Goal: Contribute content: Add original content to the website for others to see

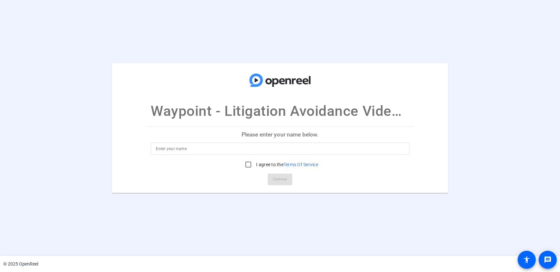
click at [293, 150] on input at bounding box center [280, 149] width 248 height 8
type input "Russ Lindberg"
click at [247, 166] on input "I agree to the Terms Of Service" at bounding box center [248, 164] width 13 height 13
checkbox input "true"
click at [280, 183] on span "Continue" at bounding box center [280, 180] width 14 height 10
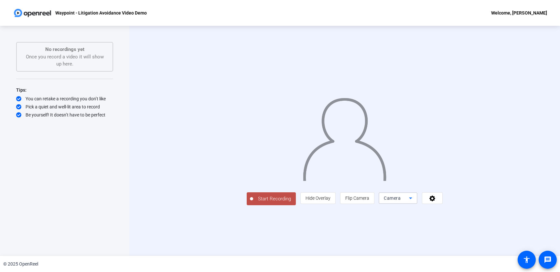
click at [414, 202] on icon at bounding box center [410, 198] width 8 height 8
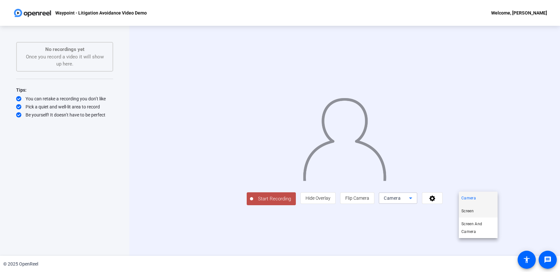
click at [480, 212] on mat-option "Screen" at bounding box center [477, 211] width 39 height 13
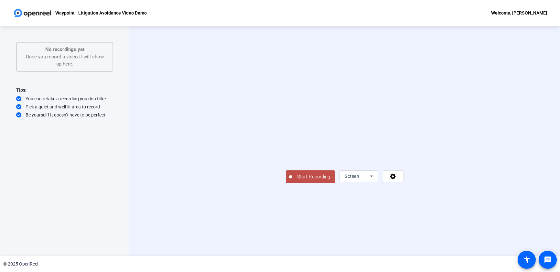
click at [373, 182] on div "Screen" at bounding box center [358, 177] width 28 height 12
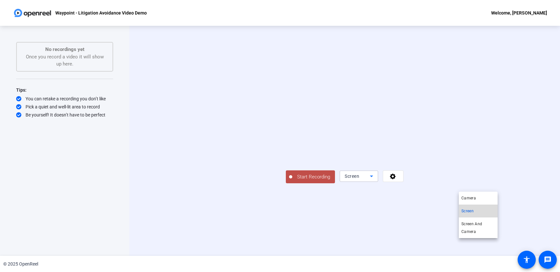
click at [471, 208] on span "Screen" at bounding box center [467, 211] width 12 height 8
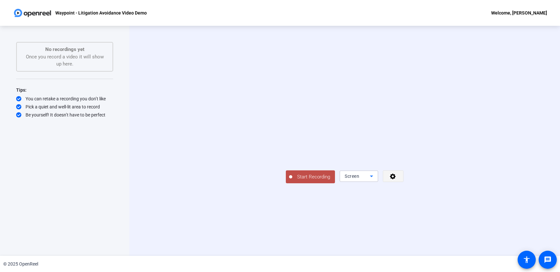
click at [396, 180] on icon at bounding box center [392, 176] width 7 height 6
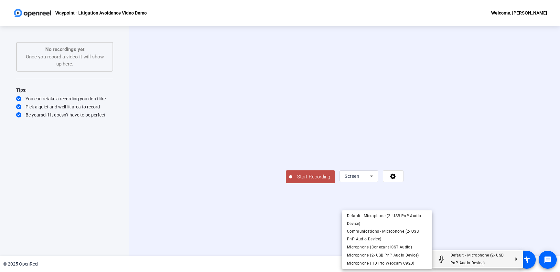
click at [493, 246] on div at bounding box center [280, 136] width 560 height 272
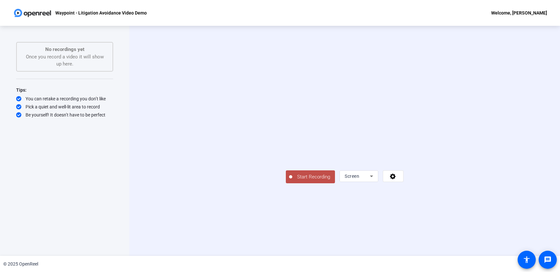
click at [373, 177] on icon at bounding box center [371, 177] width 3 height 2
click at [473, 191] on div at bounding box center [280, 136] width 560 height 272
click at [375, 180] on icon at bounding box center [371, 177] width 8 height 8
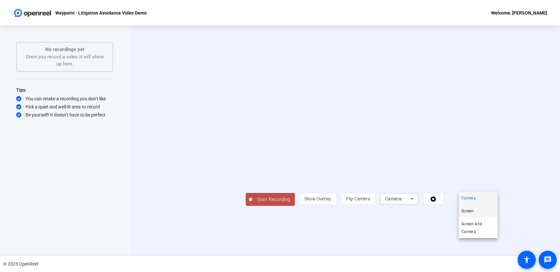
click at [478, 212] on mat-option "Screen" at bounding box center [477, 211] width 39 height 13
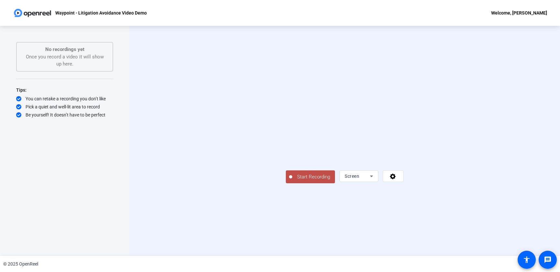
click at [375, 180] on icon at bounding box center [371, 177] width 8 height 8
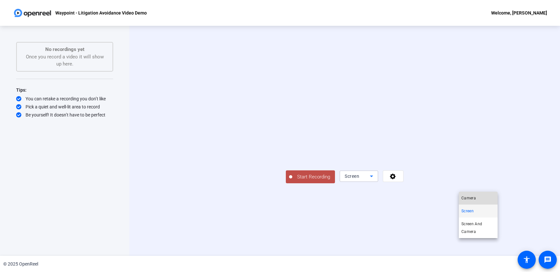
click at [472, 195] on span "Camera" at bounding box center [468, 198] width 15 height 8
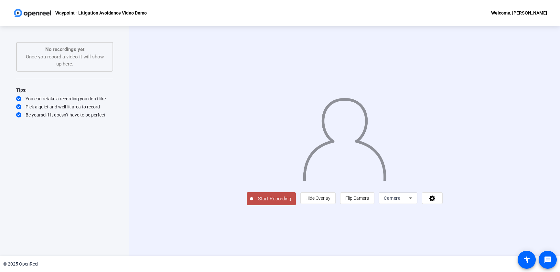
click at [414, 202] on icon at bounding box center [410, 198] width 8 height 8
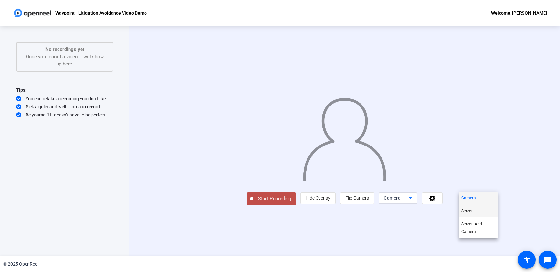
click at [477, 214] on mat-option "Screen" at bounding box center [477, 211] width 39 height 13
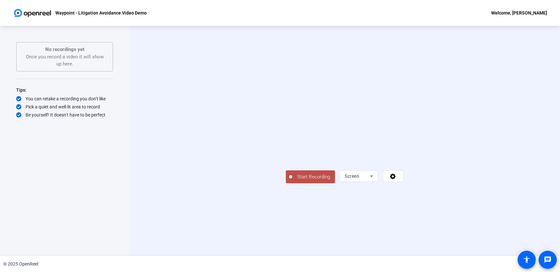
click at [292, 181] on span "Start Recording" at bounding box center [313, 176] width 43 height 7
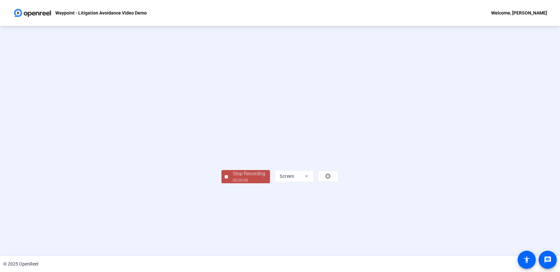
click at [221, 184] on button "Stop Recording 00:00:06" at bounding box center [245, 176] width 48 height 13
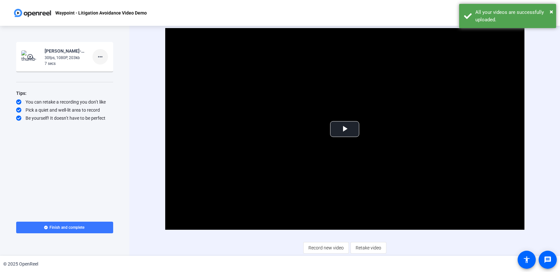
click at [103, 57] on mat-icon "more_horiz" at bounding box center [100, 57] width 8 height 8
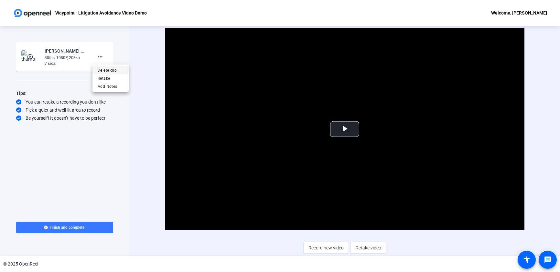
click at [107, 72] on span "Delete clip" at bounding box center [111, 71] width 26 height 8
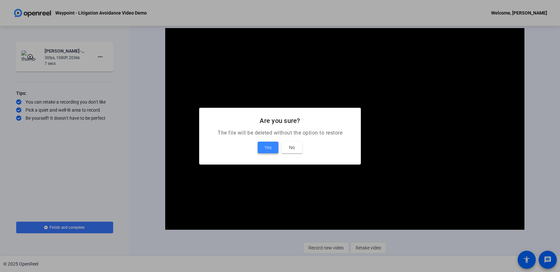
click at [265, 144] on span "Yes" at bounding box center [267, 148] width 7 height 8
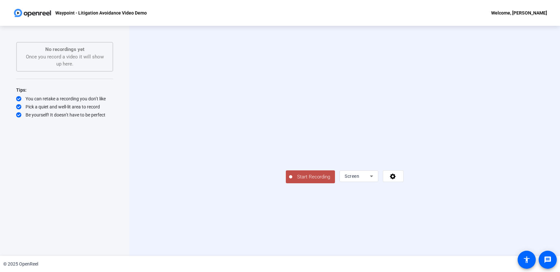
click at [292, 181] on span "Start Recording" at bounding box center [313, 176] width 43 height 7
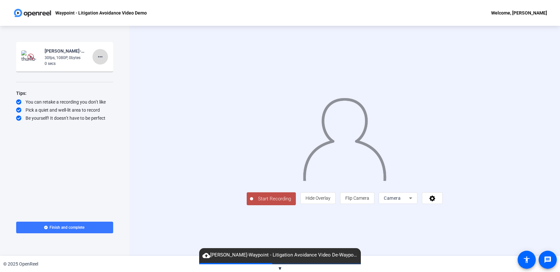
click at [102, 57] on mat-icon "more_horiz" at bounding box center [100, 57] width 8 height 8
click at [108, 79] on span "Retake" at bounding box center [111, 79] width 26 height 8
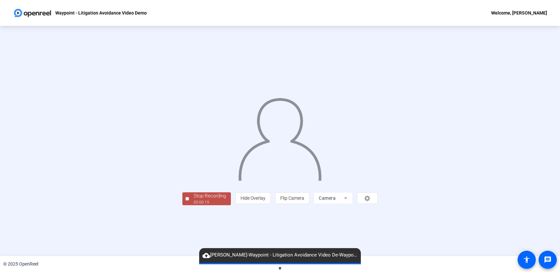
click at [352, 204] on mat-form-field "Camera" at bounding box center [332, 199] width 39 height 12
click at [280, 269] on span "▼" at bounding box center [280, 269] width 5 height 6
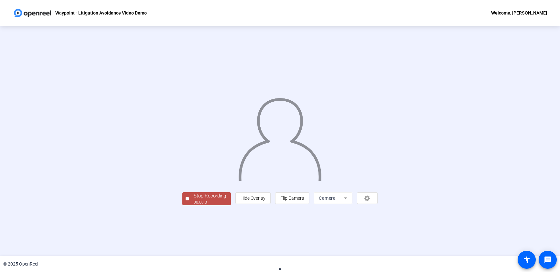
click at [352, 204] on mat-form-field "Camera" at bounding box center [332, 199] width 39 height 12
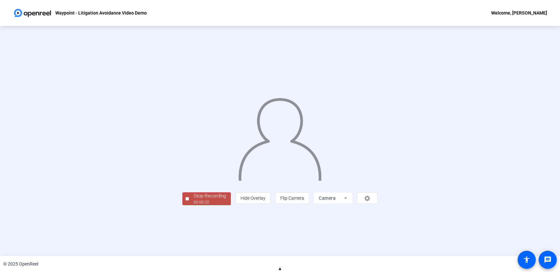
click at [352, 204] on mat-form-field "Camera" at bounding box center [332, 199] width 39 height 12
click at [194, 205] on div "00:00:34" at bounding box center [210, 203] width 32 height 6
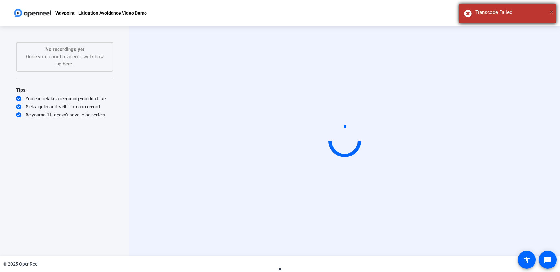
click at [551, 10] on span "×" at bounding box center [551, 12] width 4 height 8
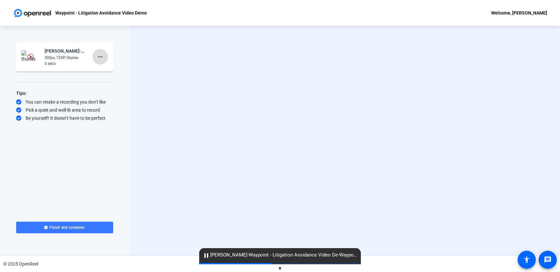
click at [102, 57] on mat-icon "more_horiz" at bounding box center [100, 57] width 8 height 8
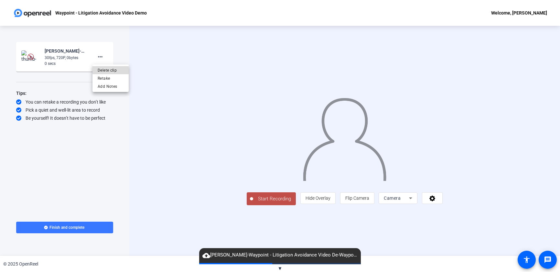
click at [104, 70] on span "Delete clip" at bounding box center [111, 71] width 26 height 8
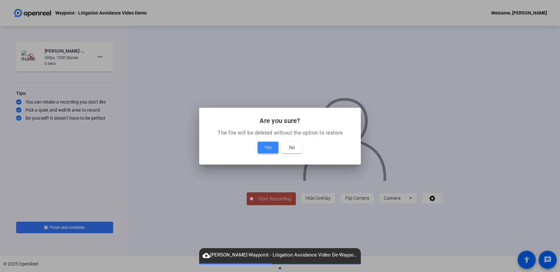
click at [269, 148] on span "Yes" at bounding box center [267, 148] width 7 height 8
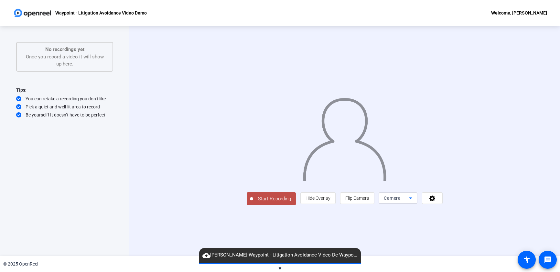
click at [400, 201] on span "Camera" at bounding box center [391, 198] width 17 height 5
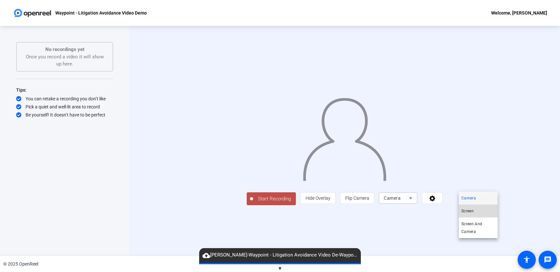
click at [470, 213] on span "Screen" at bounding box center [467, 211] width 12 height 8
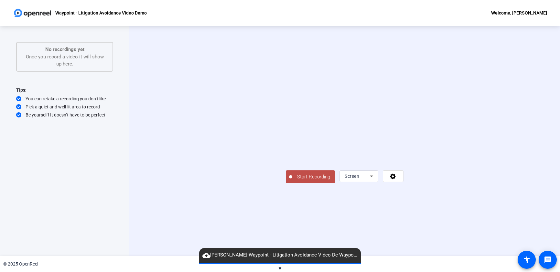
click at [292, 181] on span "Start Recording" at bounding box center [313, 176] width 43 height 7
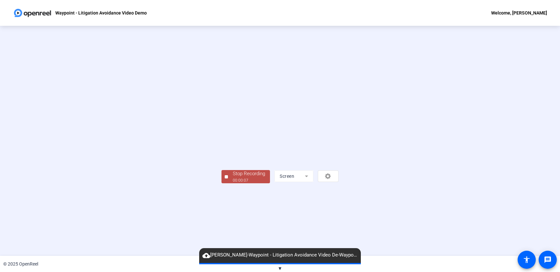
click at [228, 184] on span "Stop Recording 00:00:07" at bounding box center [249, 176] width 42 height 13
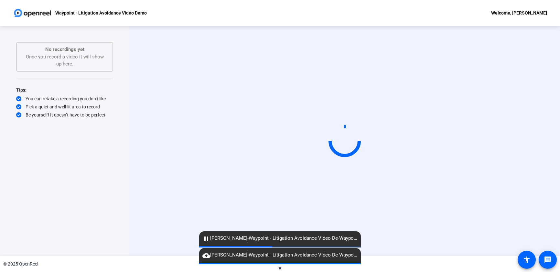
click at [280, 269] on span "▼" at bounding box center [280, 269] width 5 height 6
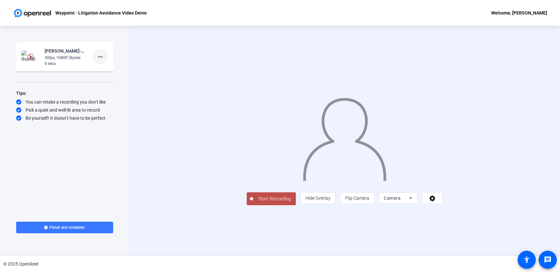
click at [102, 58] on mat-icon "more_horiz" at bounding box center [100, 57] width 8 height 8
click at [103, 72] on span "Delete clip" at bounding box center [111, 71] width 26 height 8
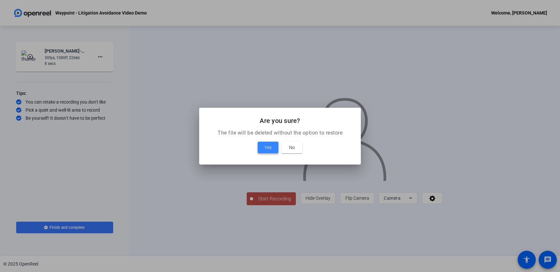
click at [260, 147] on span at bounding box center [267, 148] width 21 height 16
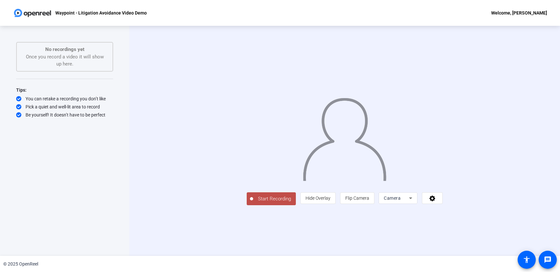
click at [400, 201] on span "Camera" at bounding box center [391, 198] width 17 height 5
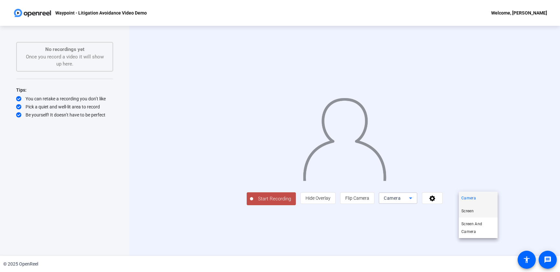
click at [473, 213] on span "Screen" at bounding box center [467, 211] width 12 height 8
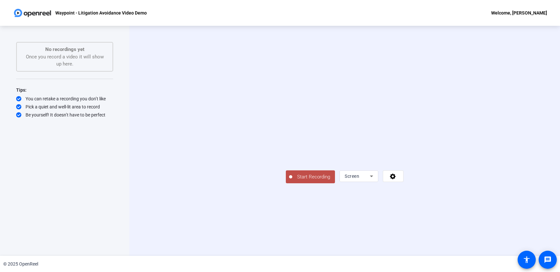
click at [292, 181] on span "Start Recording" at bounding box center [313, 176] width 43 height 7
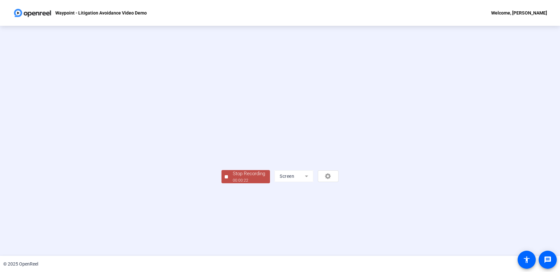
scroll to position [1, 0]
click at [233, 184] on div "00:02:11" at bounding box center [249, 181] width 32 height 6
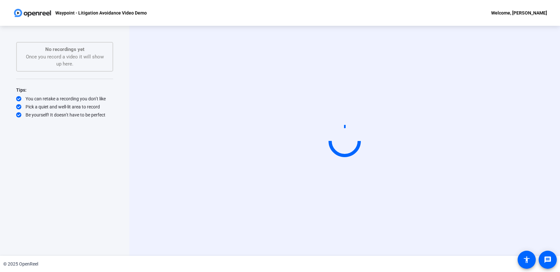
scroll to position [0, 0]
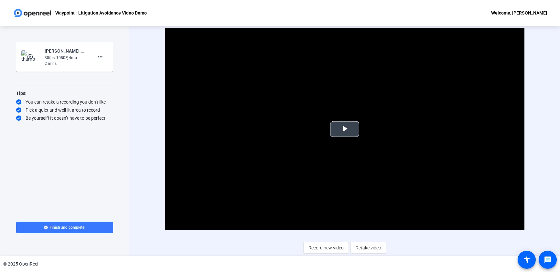
click at [344, 129] on span "Video Player" at bounding box center [344, 129] width 0 height 0
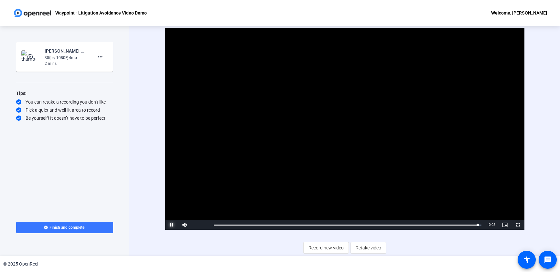
click at [173, 225] on span "Video Player" at bounding box center [171, 225] width 13 height 0
click at [106, 59] on span at bounding box center [100, 57] width 16 height 16
click at [109, 75] on span "Retake" at bounding box center [111, 79] width 26 height 8
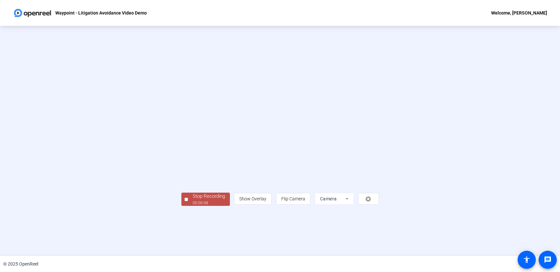
click at [193, 200] on div "Stop Recording" at bounding box center [209, 196] width 32 height 7
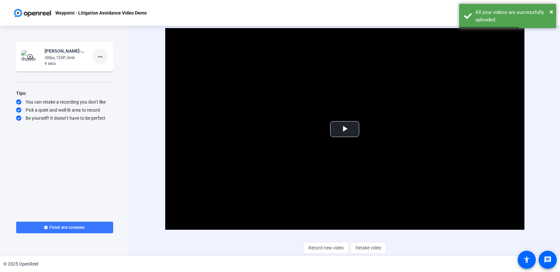
click at [101, 57] on mat-icon "more_horiz" at bounding box center [100, 57] width 8 height 8
click at [105, 71] on span "Delete clip" at bounding box center [111, 71] width 26 height 8
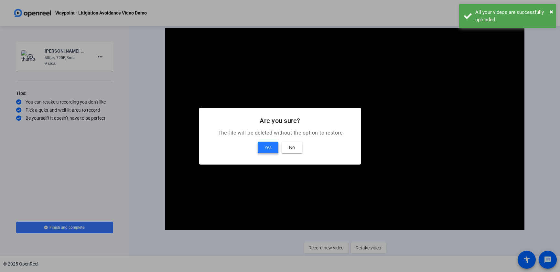
click at [268, 148] on span "Yes" at bounding box center [267, 148] width 7 height 8
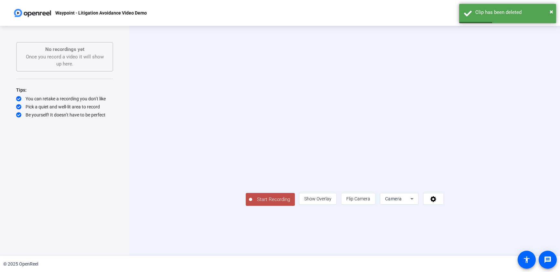
click at [402, 202] on span "Camera" at bounding box center [393, 198] width 17 height 5
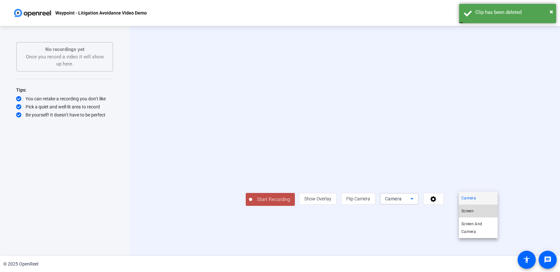
click at [468, 215] on mat-option "Screen" at bounding box center [477, 211] width 39 height 13
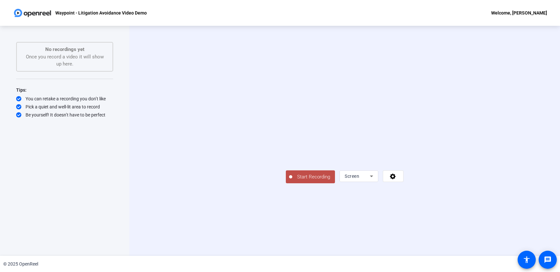
click at [286, 184] on button "Start Recording" at bounding box center [310, 177] width 49 height 13
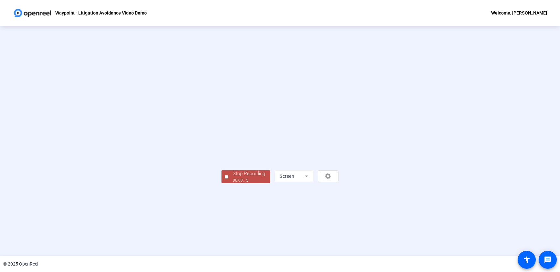
click at [233, 178] on div "Stop Recording" at bounding box center [249, 173] width 32 height 7
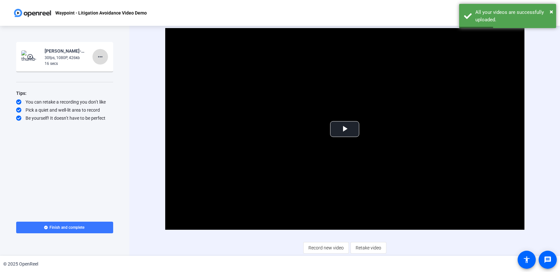
click at [99, 58] on mat-icon "more_horiz" at bounding box center [100, 57] width 8 height 8
click at [108, 71] on span "Delete clip" at bounding box center [111, 71] width 26 height 8
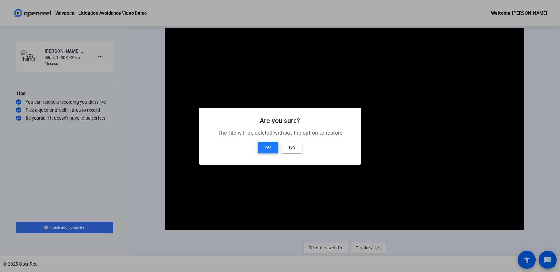
click at [258, 145] on span at bounding box center [267, 148] width 21 height 16
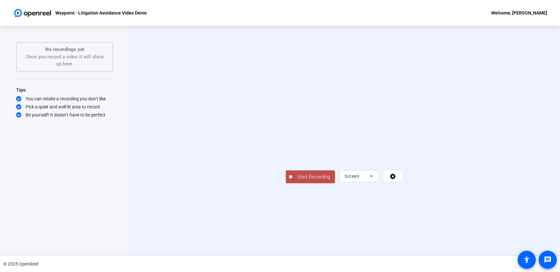
click at [292, 181] on span "Start Recording" at bounding box center [313, 176] width 43 height 7
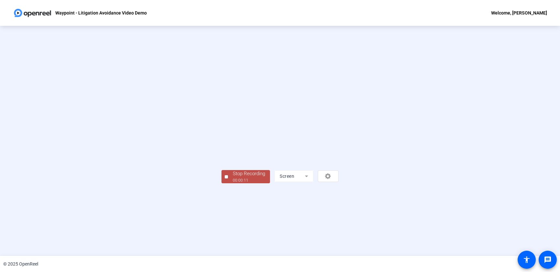
click at [233, 178] on div "Stop Recording" at bounding box center [249, 173] width 32 height 7
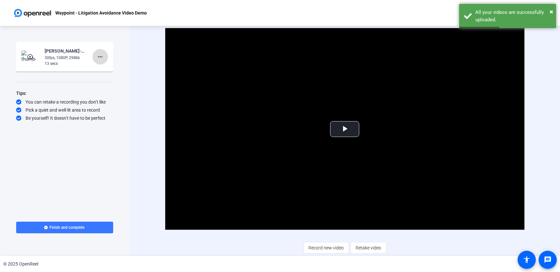
click at [103, 55] on mat-icon "more_horiz" at bounding box center [100, 57] width 8 height 8
click at [109, 69] on span "Delete clip" at bounding box center [111, 71] width 26 height 8
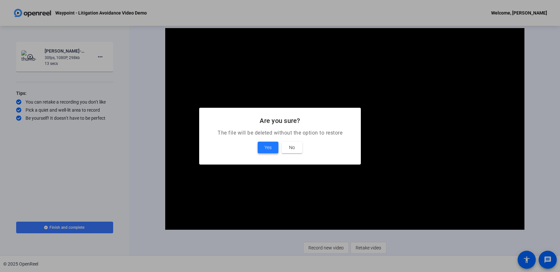
click at [269, 146] on span "Yes" at bounding box center [267, 148] width 7 height 8
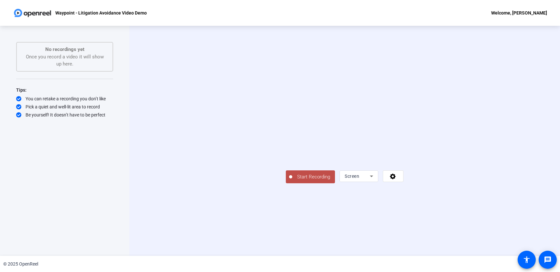
click at [292, 181] on span "Start Recording" at bounding box center [313, 176] width 43 height 7
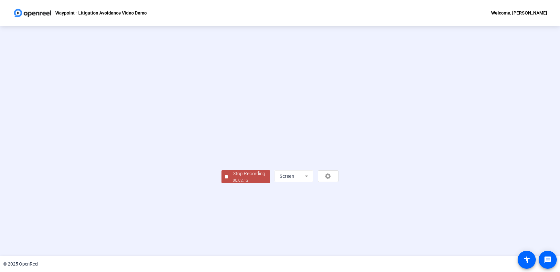
click at [233, 184] on div "00:02:13" at bounding box center [249, 181] width 32 height 6
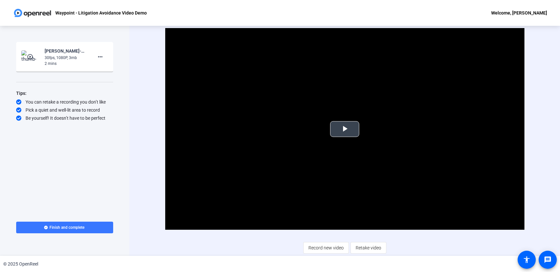
click at [344, 129] on span "Video Player" at bounding box center [344, 129] width 0 height 0
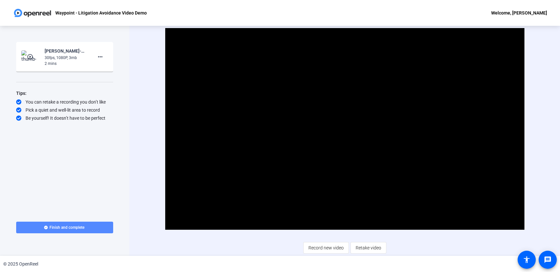
click at [72, 228] on span "Finish and complete" at bounding box center [66, 227] width 35 height 5
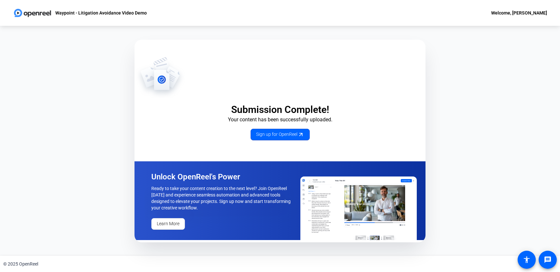
click at [463, 148] on div "Submission Complete! Your content has been successfully uploaded. Sign up for O…" at bounding box center [280, 141] width 560 height 230
click at [511, 12] on div "Welcome, [PERSON_NAME]" at bounding box center [519, 13] width 56 height 8
drag, startPoint x: 123, startPoint y: 21, endPoint x: 57, endPoint y: 7, distance: 67.7
click at [121, 20] on div at bounding box center [280, 136] width 560 height 272
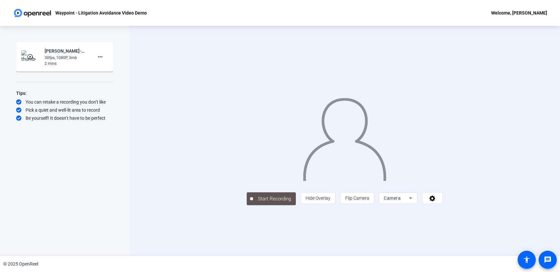
click at [50, 58] on div "30fps, 1080P, 3mb" at bounding box center [66, 58] width 43 height 6
click at [95, 55] on span at bounding box center [100, 57] width 16 height 16
click at [78, 53] on div at bounding box center [280, 136] width 560 height 272
click at [100, 61] on span at bounding box center [100, 57] width 16 height 16
click at [102, 86] on span "Add Notes" at bounding box center [111, 87] width 26 height 8
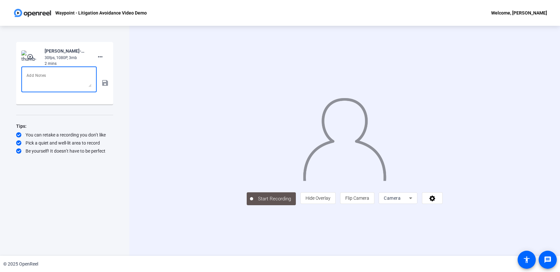
click at [43, 82] on textarea at bounding box center [58, 80] width 65 height 16
click at [44, 57] on div "play_circle_outline Russ Lindberg-Waypoint - Litigation Avoidance Video De-Wayp…" at bounding box center [64, 56] width 87 height 19
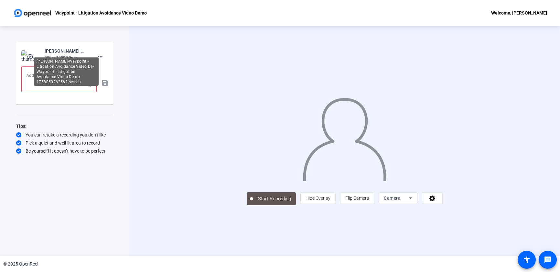
click at [67, 49] on div "Russ Lindberg-Waypoint - Litigation Avoidance Video De-Waypoint - Litigation Av…" at bounding box center [66, 51] width 43 height 8
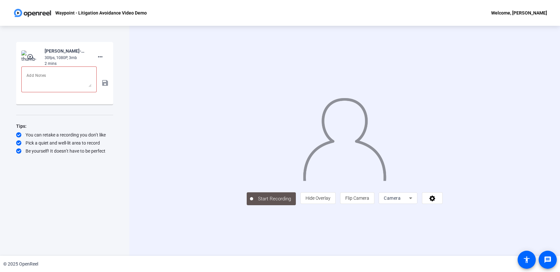
click at [39, 53] on img at bounding box center [30, 56] width 19 height 13
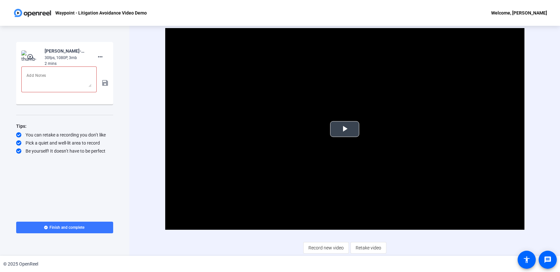
click at [344, 129] on span "Video Player" at bounding box center [344, 129] width 0 height 0
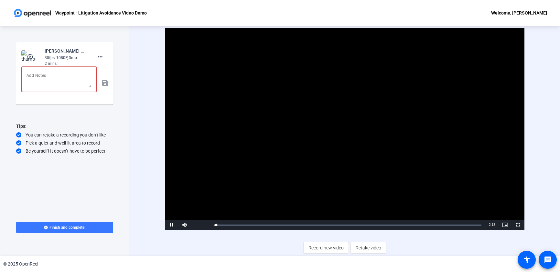
click at [41, 73] on textarea at bounding box center [58, 80] width 65 height 16
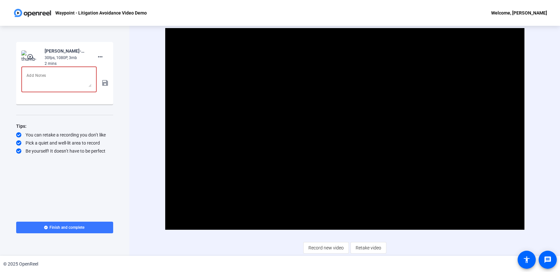
type textarea "C"
type textarea "1"
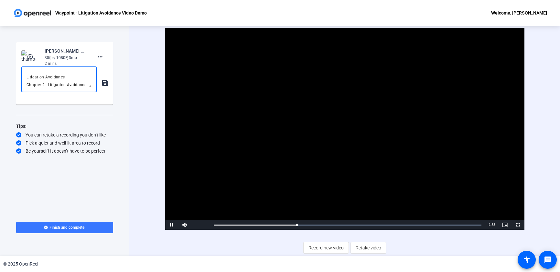
click at [341, 124] on video "Video Player" at bounding box center [344, 129] width 359 height 202
drag, startPoint x: 297, startPoint y: 224, endPoint x: 276, endPoint y: 226, distance: 20.7
click at [276, 226] on div "0:31" at bounding box center [246, 226] width 64 height 2
click at [46, 79] on textarea "Chapter 1. - Waypoint and Litigation Avoidance Chapter 2 - Litigation Avoidance" at bounding box center [58, 80] width 65 height 16
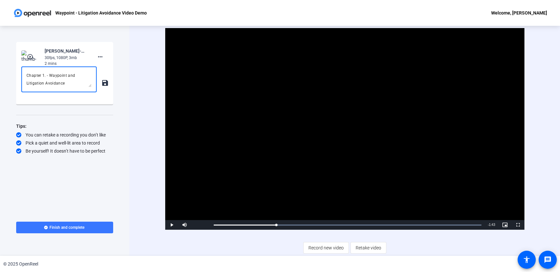
click at [45, 76] on textarea "Chapter 1. - Waypoint and Litigation Avoidance Chapter 2 - Litigation Avoidance" at bounding box center [58, 80] width 65 height 16
click at [28, 76] on textarea "Chapter 1. - Waypoint and Litigation Avoidance Chapter 2 - Litigation Avoidance" at bounding box center [58, 80] width 65 height 16
click at [26, 84] on textarea "0:00 Chapter 1. - Waypoint and Litigation Avoidance Chapter 2 - Litigation Avoi…" at bounding box center [58, 80] width 65 height 16
click at [171, 225] on span "Video Player" at bounding box center [171, 225] width 13 height 0
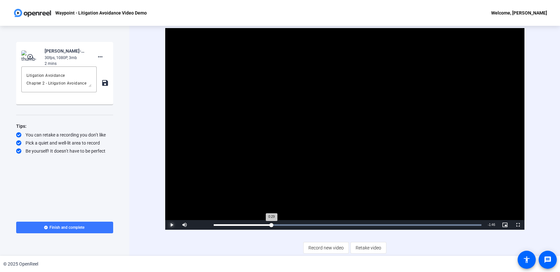
drag, startPoint x: 279, startPoint y: 226, endPoint x: 271, endPoint y: 227, distance: 8.1
click at [271, 226] on div "0:29" at bounding box center [243, 226] width 58 height 2
drag, startPoint x: 278, startPoint y: 226, endPoint x: 271, endPoint y: 226, distance: 7.8
click at [271, 226] on div "Loaded : 100.00% 0:28 0:28" at bounding box center [348, 226] width 268 height 2
drag, startPoint x: 272, startPoint y: 224, endPoint x: 261, endPoint y: 225, distance: 10.4
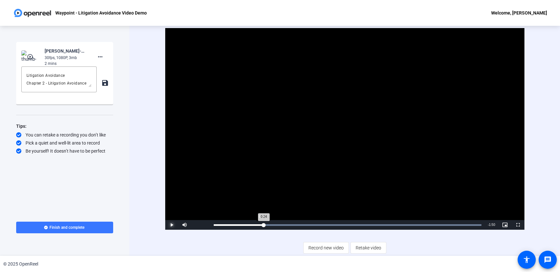
click at [261, 225] on div "Loaded : 100.00% 0:24 0:24" at bounding box center [347, 225] width 274 height 10
click at [173, 225] on span "Video Player" at bounding box center [171, 225] width 13 height 0
click at [26, 84] on textarea "0:00 Chapter 1. - Waypoint and Litigation Avoidance Chapter 2 - Litigation Avoi…" at bounding box center [58, 80] width 65 height 16
drag, startPoint x: 273, startPoint y: 226, endPoint x: 266, endPoint y: 226, distance: 7.1
click at [266, 226] on div "0:26" at bounding box center [240, 226] width 53 height 2
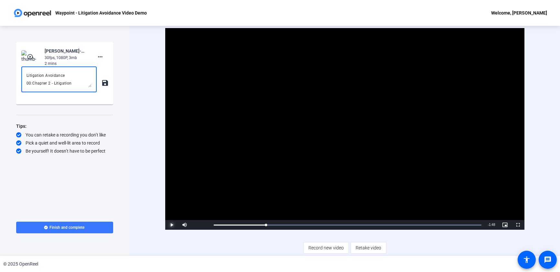
click at [172, 225] on span "Video Player" at bounding box center [171, 225] width 13 height 0
click at [169, 225] on span "Video Player" at bounding box center [171, 225] width 13 height 0
click at [76, 85] on textarea "0:00 Chapter 1. - Waypoint and Litigation Avoidance 00:27 Chapter 2 - Litigatio…" at bounding box center [58, 80] width 65 height 16
click at [170, 225] on span "Video Player" at bounding box center [171, 225] width 13 height 0
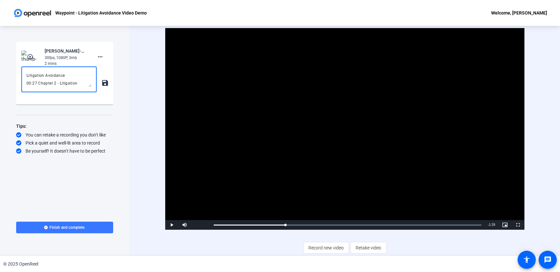
scroll to position [16, 0]
drag, startPoint x: 77, startPoint y: 84, endPoint x: 59, endPoint y: 84, distance: 18.1
click at [59, 84] on textarea "0:00 Chapter 1. - Waypoint and Litigation Avoidance 00:27 Chapter 2 - Litigatio…" at bounding box center [58, 80] width 65 height 16
drag, startPoint x: 70, startPoint y: 83, endPoint x: 75, endPoint y: 75, distance: 9.3
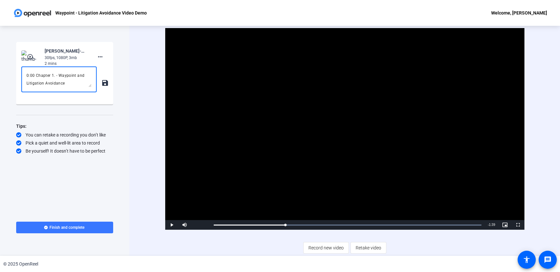
click at [75, 75] on textarea "0:00 Chapter 1. - Waypoint and Litigation Avoidance 00:27 Chapter 2 - Litigation" at bounding box center [58, 80] width 65 height 16
click at [79, 83] on textarea "0:00 Chapter 1. - Waypoint Decision Support Suite 00:27 Chapter 2 - Litigation" at bounding box center [58, 80] width 65 height 16
click at [173, 225] on span "Video Player" at bounding box center [171, 225] width 13 height 0
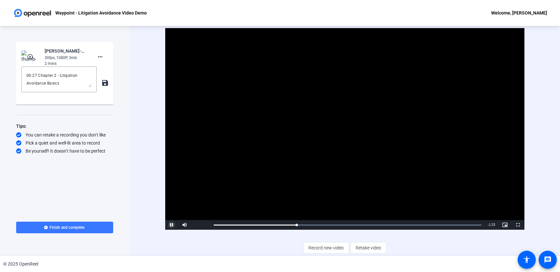
click at [171, 225] on span "Video Player" at bounding box center [171, 225] width 13 height 0
click at [293, 226] on div "0:40" at bounding box center [254, 226] width 81 height 2
click at [174, 225] on span "Video Player" at bounding box center [171, 225] width 13 height 0
click at [175, 225] on span "Video Player" at bounding box center [171, 225] width 13 height 0
drag, startPoint x: 296, startPoint y: 226, endPoint x: 289, endPoint y: 226, distance: 7.4
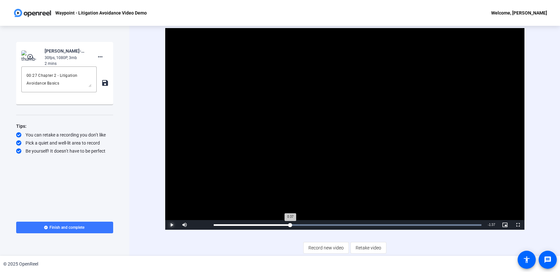
click at [289, 226] on div "0:37" at bounding box center [252, 226] width 77 height 2
click at [173, 225] on span "Video Player" at bounding box center [171, 225] width 13 height 0
click at [172, 225] on span "Video Player" at bounding box center [171, 225] width 13 height 0
drag, startPoint x: 292, startPoint y: 225, endPoint x: 282, endPoint y: 226, distance: 10.4
click at [282, 226] on div "Loaded : 100.00% 0:34 0:34" at bounding box center [348, 226] width 268 height 2
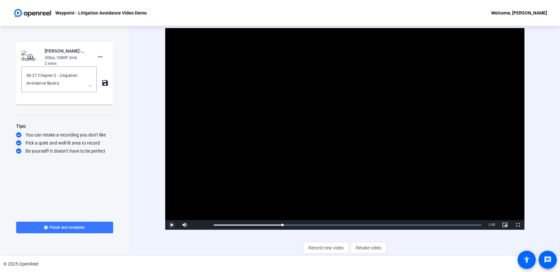
click at [174, 225] on span "Video Player" at bounding box center [171, 225] width 13 height 0
click at [170, 225] on span "Video Player" at bounding box center [171, 225] width 13 height 0
click at [28, 85] on textarea "0:00 Chapter 1. - Waypoint Decision Support Suite 00:27 Chapter 2 - Litigation …" at bounding box center [58, 80] width 65 height 16
click at [171, 225] on span "Video Player" at bounding box center [171, 225] width 13 height 0
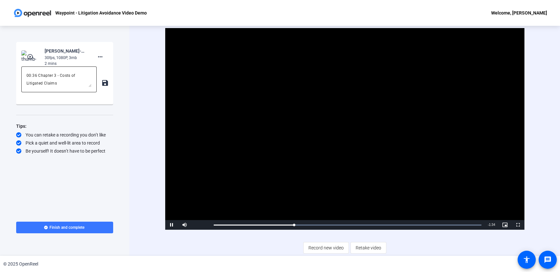
click at [60, 77] on textarea "0:00 Chapter 1. - Waypoint Decision Support Suite 00:27 Chapter 2 - Litigation …" at bounding box center [58, 80] width 65 height 16
click at [170, 225] on span "Video Player" at bounding box center [171, 225] width 13 height 0
click at [326, 225] on div "Loaded : 100.00% 0:56 1:00" at bounding box center [348, 226] width 268 height 2
click at [175, 225] on span "Video Player" at bounding box center [171, 225] width 13 height 0
click at [172, 225] on span "Video Player" at bounding box center [171, 225] width 13 height 0
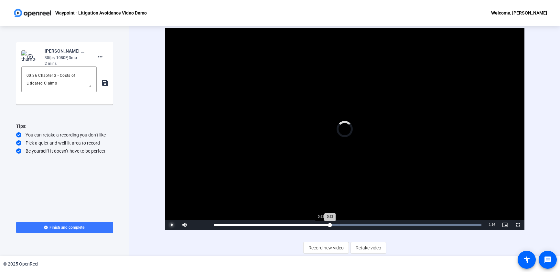
click at [320, 224] on div "Loaded : 100.00% 0:53 0:53" at bounding box center [347, 225] width 274 height 10
click at [172, 225] on span "Video Player" at bounding box center [171, 225] width 13 height 0
click at [173, 225] on span "Video Player" at bounding box center [171, 225] width 13 height 0
click at [43, 82] on textarea "0:00 Chapter 1. - Waypoint Decision Support Suite 00:27 Chapter 2 - Litigation …" at bounding box center [58, 80] width 65 height 16
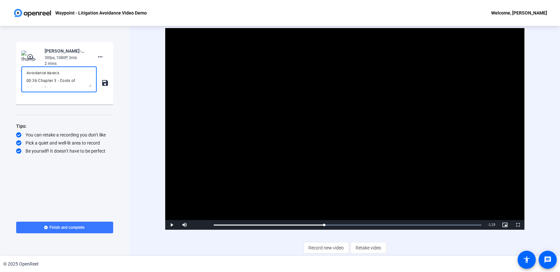
scroll to position [39, 0]
click at [171, 225] on span "Video Player" at bounding box center [171, 225] width 13 height 0
click at [46, 84] on textarea "0:00 Chapter 1. - Waypoint Decision Support Suite 00:27 Chapter 2 - Litigation …" at bounding box center [58, 80] width 65 height 16
click at [171, 225] on span "Video Player" at bounding box center [171, 225] width 13 height 0
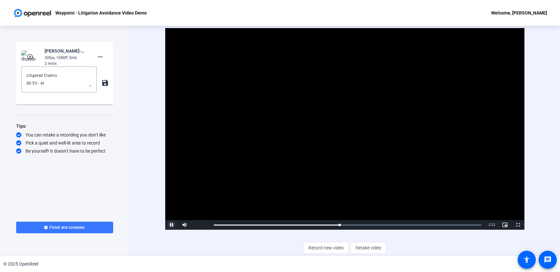
click at [172, 225] on span "Video Player" at bounding box center [171, 225] width 13 height 0
click at [57, 83] on textarea "0:00 Chapter 1. - Waypoint Decision Support Suite 00:27 Chapter 2 - Litigation …" at bounding box center [58, 80] width 65 height 16
click at [171, 225] on span "Video Player" at bounding box center [171, 225] width 13 height 0
click at [173, 225] on span "Video Player" at bounding box center [171, 225] width 13 height 0
click at [39, 84] on textarea "0:00 Chapter 1. - Waypoint Decision Support Suite 00:27 Chapter 2 - Litigation …" at bounding box center [58, 80] width 65 height 16
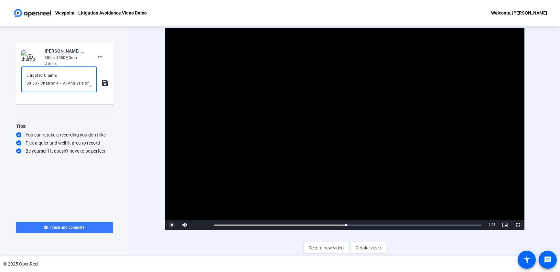
click at [171, 225] on span "Video Player" at bounding box center [171, 225] width 13 height 0
click at [90, 85] on textarea "0:00 Chapter 1. - Waypoint Decision Support Suite 00:27 Chapter 2 - Litigation …" at bounding box center [58, 80] width 65 height 16
click at [87, 84] on textarea "0:00 Chapter 1. - Waypoint Decision Support Suite 00:27 Chapter 2 - Litigation …" at bounding box center [58, 80] width 65 height 16
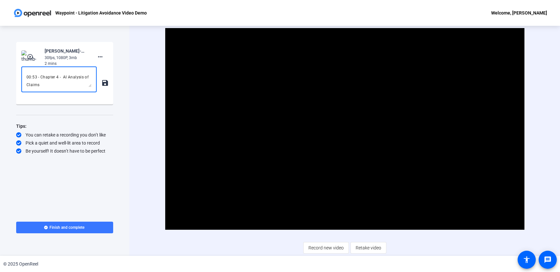
scroll to position [53, 0]
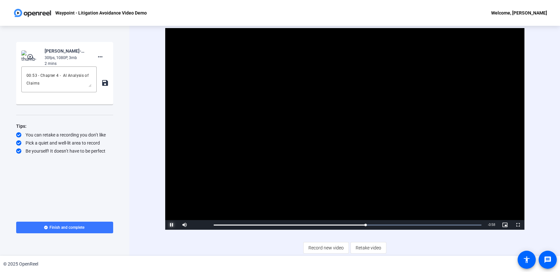
click at [168, 225] on span "Video Player" at bounding box center [171, 225] width 13 height 0
click at [359, 225] on div "Loaded : 100.00% 1:13 1:16" at bounding box center [348, 226] width 268 height 2
click at [172, 225] on span "Video Player" at bounding box center [171, 225] width 13 height 0
drag, startPoint x: 172, startPoint y: 225, endPoint x: 175, endPoint y: 226, distance: 3.5
click at [173, 225] on span "Video Player" at bounding box center [171, 225] width 13 height 0
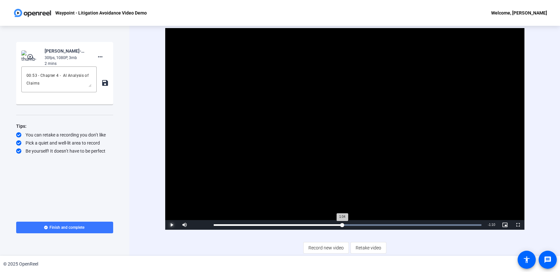
click at [342, 225] on div "Loaded : 100.00% 1:04 1:04" at bounding box center [348, 226] width 268 height 2
click at [175, 225] on span "Video Player" at bounding box center [171, 225] width 13 height 0
click at [173, 225] on span "Video Player" at bounding box center [171, 225] width 13 height 0
click at [36, 85] on textarea "0:00 Chapter 1. - Waypoint Decision Support Suite 00:27 Chapter 2 - Litigation …" at bounding box center [58, 80] width 65 height 16
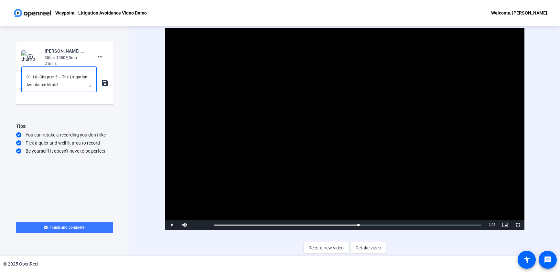
scroll to position [68, 0]
click at [170, 225] on span "Video Player" at bounding box center [171, 225] width 13 height 0
click at [38, 84] on textarea "0:00 Chapter 1. - Waypoint Decision Support Suite 00:27 Chapter 2 - Litigation …" at bounding box center [58, 80] width 65 height 16
click at [173, 225] on span "Video Player" at bounding box center [171, 225] width 13 height 0
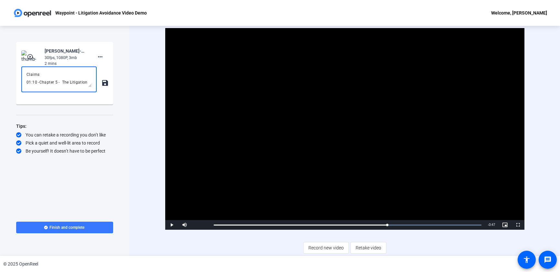
click at [85, 82] on textarea "0:00 Chapter 1. - Waypoint Decision Support Suite 00:27 Chapter 2 - Litigation …" at bounding box center [58, 80] width 65 height 16
click at [86, 84] on textarea "0:00 Chapter 1. - Waypoint Decision Support Suite 00:27 Chapter 2 - Litigation …" at bounding box center [58, 80] width 65 height 16
drag, startPoint x: 86, startPoint y: 84, endPoint x: 79, endPoint y: 83, distance: 7.5
click at [79, 83] on textarea "0:00 Chapter 1. - Waypoint Decision Support Suite 00:27 Chapter 2 - Litigation …" at bounding box center [58, 80] width 65 height 16
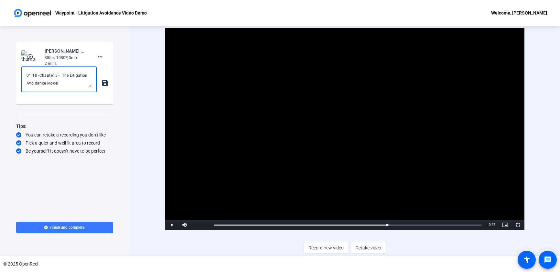
click at [60, 76] on textarea "0:00 Chapter 1. - Waypoint Decision Support Suite 00:27 Chapter 2 - Litigation …" at bounding box center [58, 80] width 65 height 16
click at [172, 225] on span "Video Player" at bounding box center [171, 225] width 13 height 0
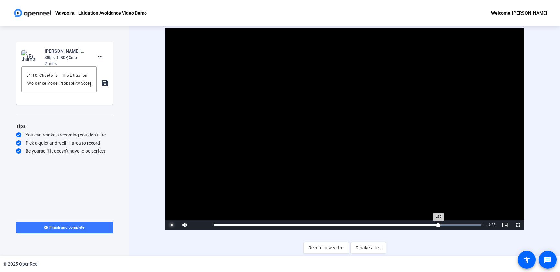
click at [438, 226] on div "1:52" at bounding box center [326, 226] width 225 height 2
click at [171, 225] on span "Video Player" at bounding box center [171, 225] width 13 height 0
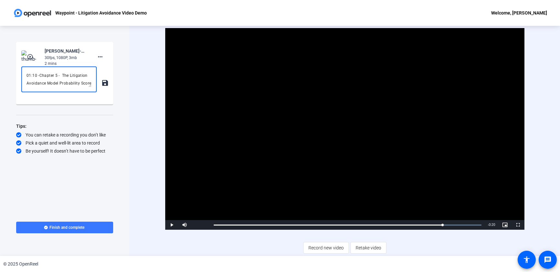
click at [29, 84] on textarea "0:00 Chapter 1. - Waypoint Decision Support Suite 00:27 Chapter 2 - Litigation …" at bounding box center [58, 80] width 65 height 16
click at [171, 225] on span "Video Player" at bounding box center [171, 225] width 13 height 0
click at [41, 84] on textarea "0:00 Chapter 1. - Waypoint Decision Support Suite 00:27 Chapter 2 - Litigation …" at bounding box center [58, 80] width 65 height 16
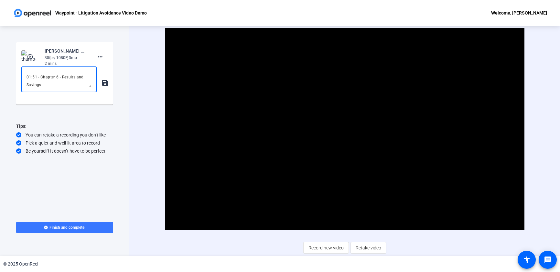
click at [89, 86] on textarea "0:00 Chapter 1. - Waypoint Decision Support Suite 00:27 Chapter 2 - Litigation …" at bounding box center [58, 80] width 65 height 16
click at [57, 83] on textarea "0:00 Chapter 1. - Waypoint Decision Support Suite 00:27 Chapter 2 - Litigation …" at bounding box center [58, 80] width 65 height 16
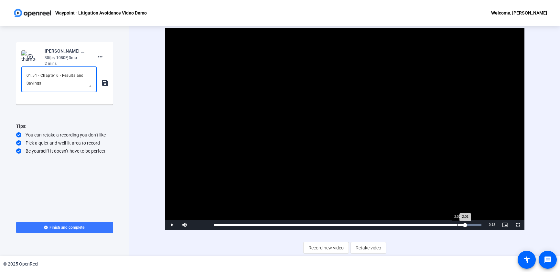
click at [457, 225] on div "2:02" at bounding box center [457, 226] width 0 height 2
click at [455, 225] on div "Loaded : 100.00% 2:01 2:04" at bounding box center [348, 226] width 268 height 2
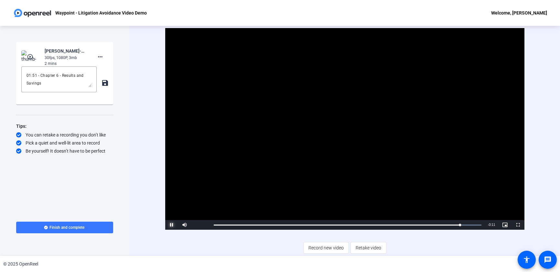
click at [173, 225] on span "Video Player" at bounding box center [171, 225] width 13 height 0
click at [46, 83] on textarea "0:00 Chapter 1. - Waypoint Decision Support Suite 00:27 Chapter 2 - Litigation …" at bounding box center [58, 80] width 65 height 16
click at [104, 83] on mat-icon "save" at bounding box center [104, 83] width 7 height 8
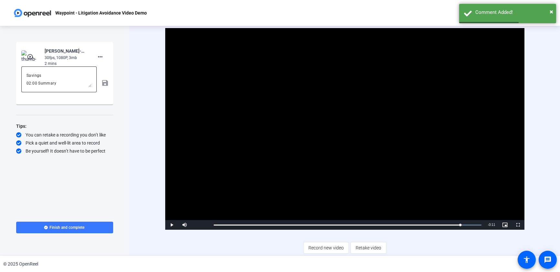
click at [39, 87] on textarea "0:00 Chapter 1. - Waypoint Decision Support Suite 00:27 Chapter 2 - Litigation …" at bounding box center [58, 80] width 65 height 16
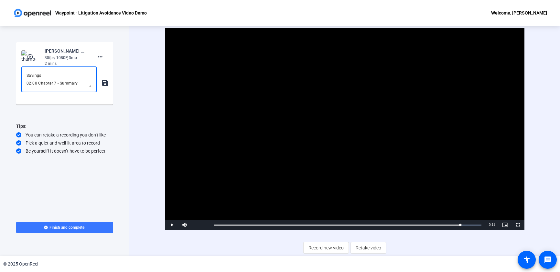
click at [104, 84] on mat-icon "save" at bounding box center [104, 83] width 7 height 8
click at [55, 86] on textarea "0:00 Chapter 1. - Waypoint Decision Support Suite 00:27 Chapter 2 - Litigation …" at bounding box center [58, 80] width 65 height 16
type textarea "0:00 Chapter 1. - Waypoint Decision Support Suite 00:27 Chapter 2 - Litigation …"
click at [104, 83] on div "0:00 Chapter 1. - Waypoint Decision Support Suite 00:27 Chapter 2 - Litigation …" at bounding box center [64, 83] width 87 height 33
click at [111, 113] on div "Start Recording play_circle_outline Russ Lindberg-Waypoint - Litigation Avoidan…" at bounding box center [64, 126] width 97 height 168
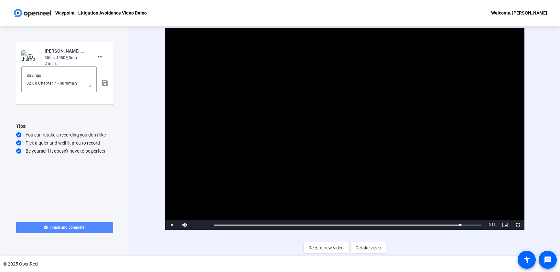
click at [98, 224] on span at bounding box center [64, 228] width 97 height 16
